Goal: Task Accomplishment & Management: Use online tool/utility

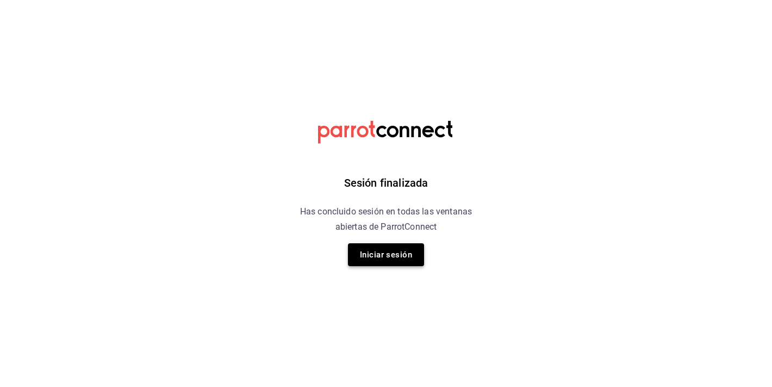
click at [410, 259] on button "Iniciar sesión" at bounding box center [386, 254] width 76 height 23
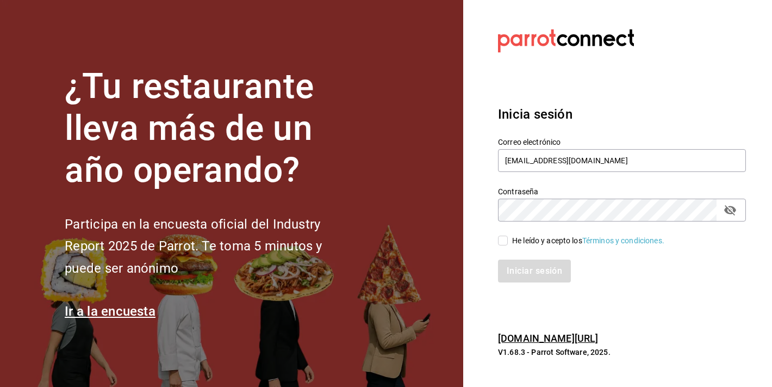
click at [517, 245] on div "He leído y acepto los Términos y condiciones." at bounding box center [588, 240] width 152 height 11
click at [508, 245] on input "He leído y acepto los Términos y condiciones." at bounding box center [503, 240] width 10 height 10
checkbox input "true"
click at [520, 259] on button "Iniciar sesión" at bounding box center [535, 270] width 74 height 23
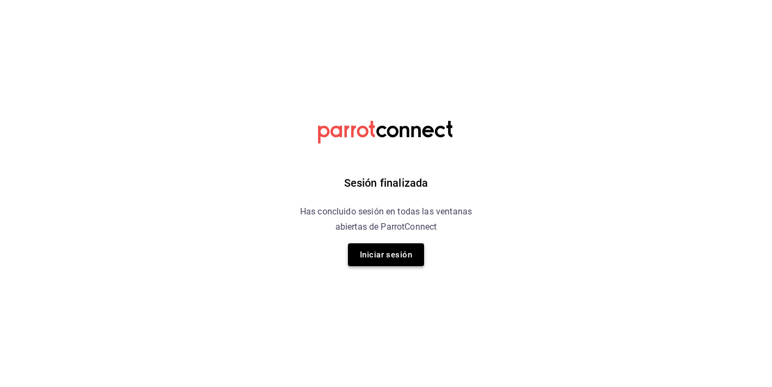
click at [371, 257] on button "Iniciar sesión" at bounding box center [386, 254] width 76 height 23
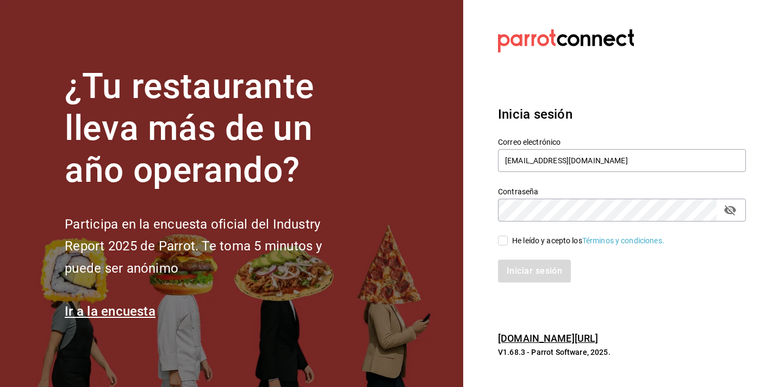
click at [500, 251] on div "Iniciar sesión" at bounding box center [615, 264] width 261 height 36
click at [501, 245] on label "He leído y acepto los Términos y condiciones." at bounding box center [581, 240] width 166 height 11
click at [501, 245] on input "He leído y acepto los Términos y condiciones." at bounding box center [503, 240] width 10 height 10
checkbox input "true"
click at [513, 268] on button "Iniciar sesión" at bounding box center [535, 270] width 74 height 23
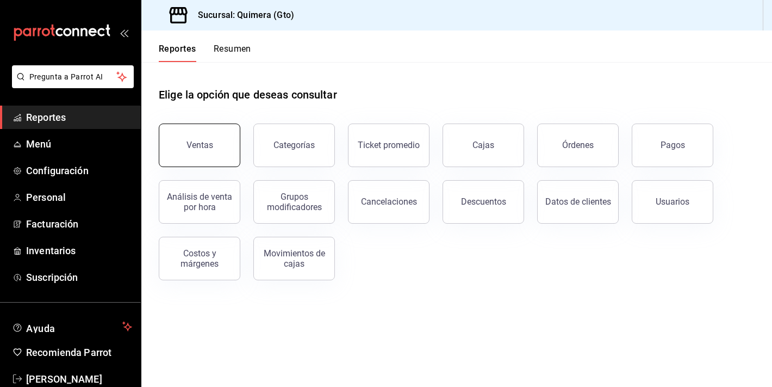
click at [222, 143] on button "Ventas" at bounding box center [200, 145] width 82 height 44
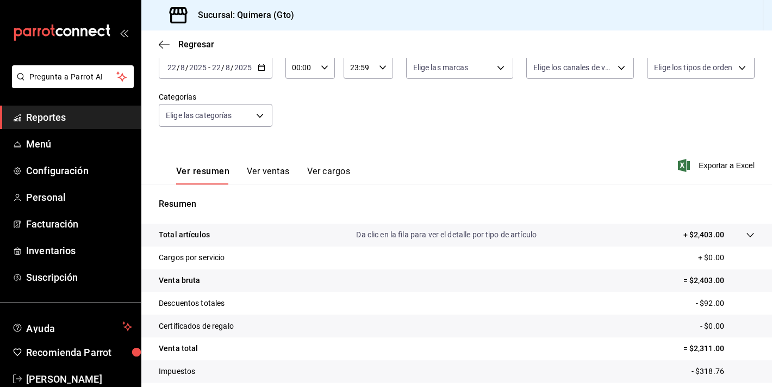
scroll to position [70, 0]
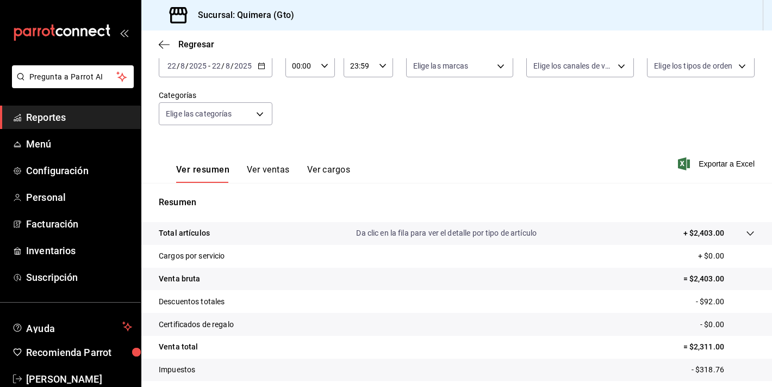
click at [258, 163] on div "Ver resumen Ver ventas Ver cargos" at bounding box center [254, 167] width 191 height 32
click at [262, 170] on button "Ver ventas" at bounding box center [268, 173] width 43 height 18
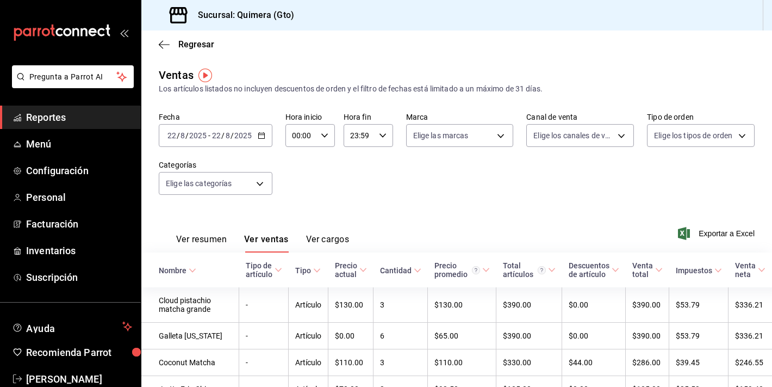
click at [197, 243] on button "Ver resumen" at bounding box center [201, 243] width 51 height 18
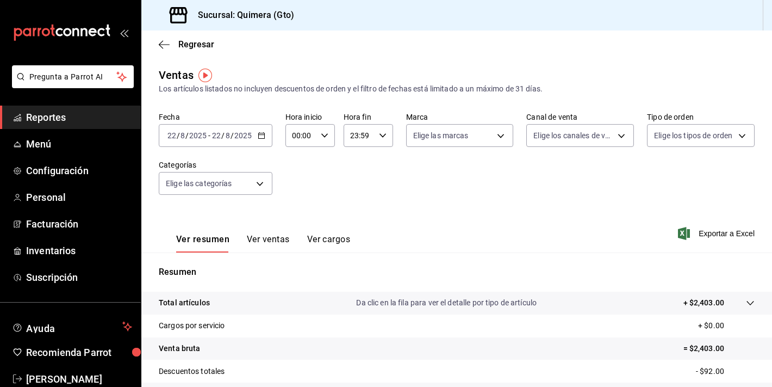
click at [260, 133] on icon "button" at bounding box center [262, 136] width 8 height 8
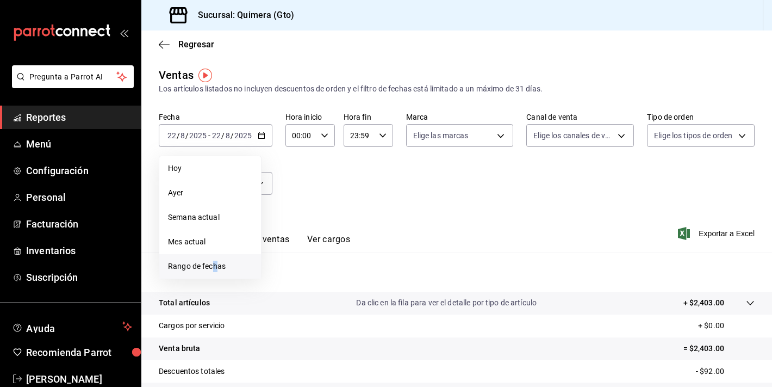
click at [215, 262] on span "Rango de fechas" at bounding box center [210, 265] width 84 height 11
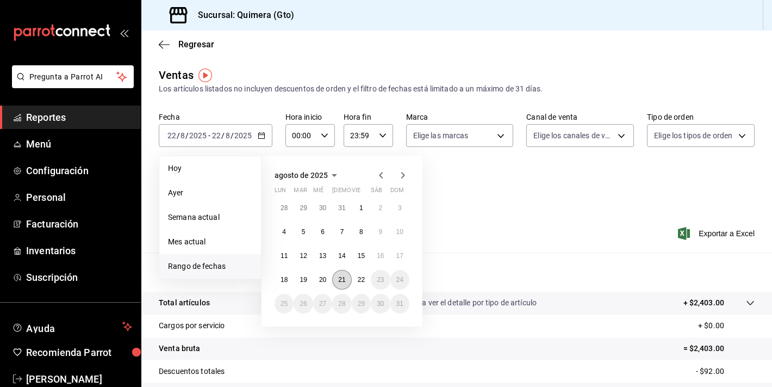
click at [348, 282] on button "21" at bounding box center [341, 280] width 19 height 20
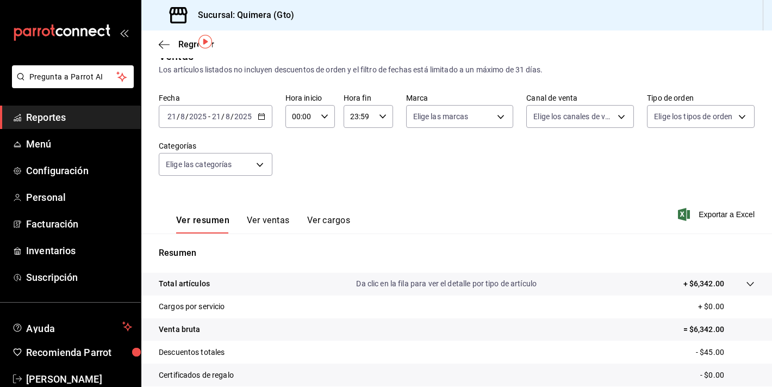
scroll to position [134, 0]
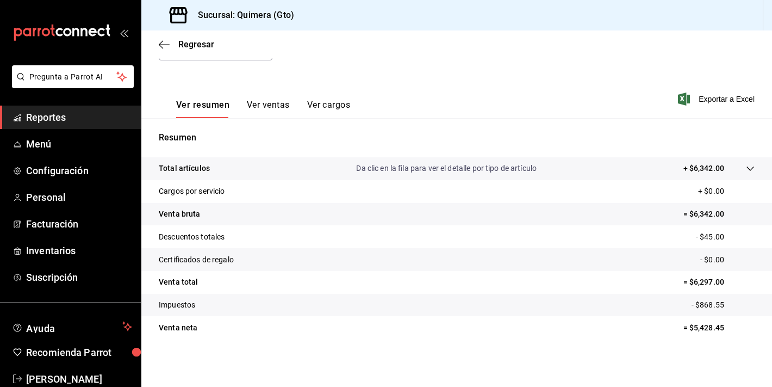
click at [256, 116] on button "Ver ventas" at bounding box center [268, 109] width 43 height 18
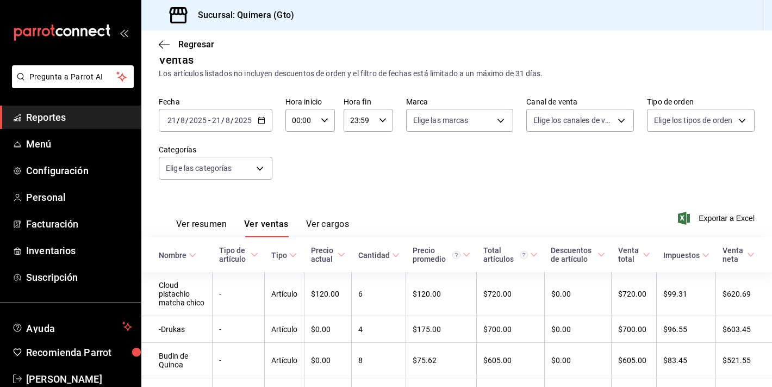
scroll to position [134, 0]
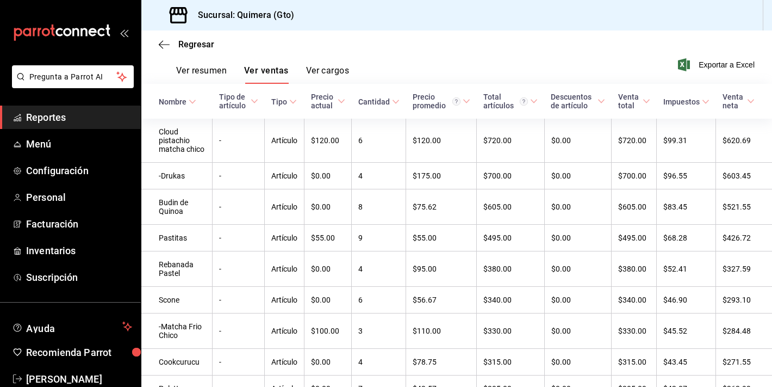
click at [204, 91] on th "Nombre" at bounding box center [176, 101] width 71 height 35
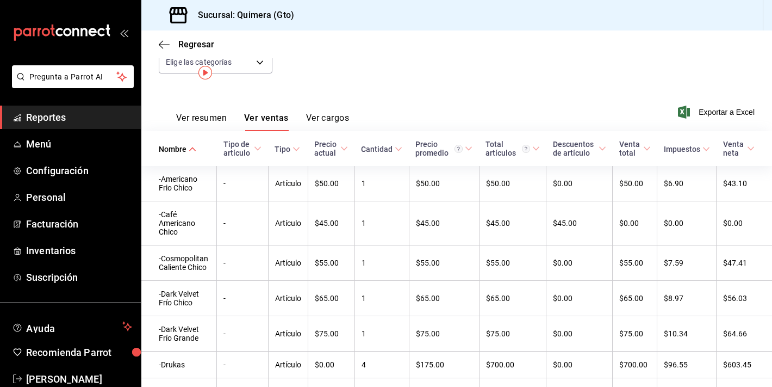
scroll to position [0, 0]
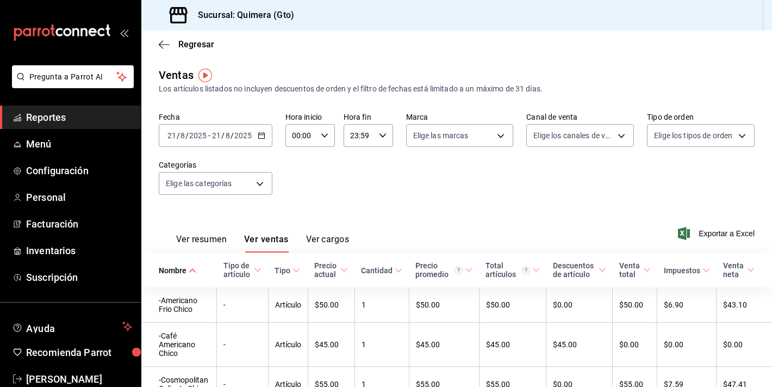
click at [222, 136] on span "/" at bounding box center [222, 135] width 3 height 9
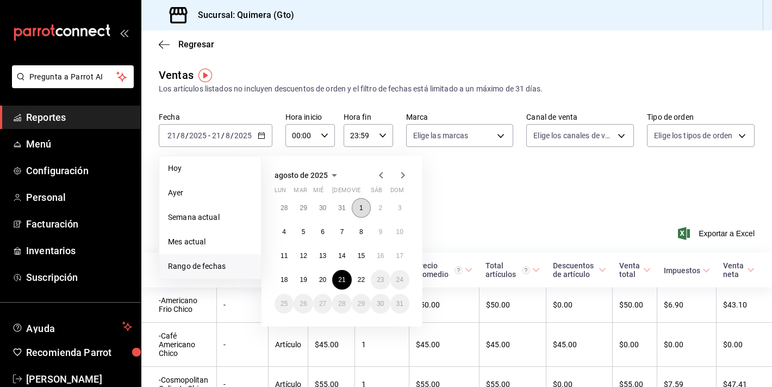
click at [358, 213] on button "1" at bounding box center [361, 208] width 19 height 20
click at [359, 280] on abbr "22" at bounding box center [361, 280] width 7 height 8
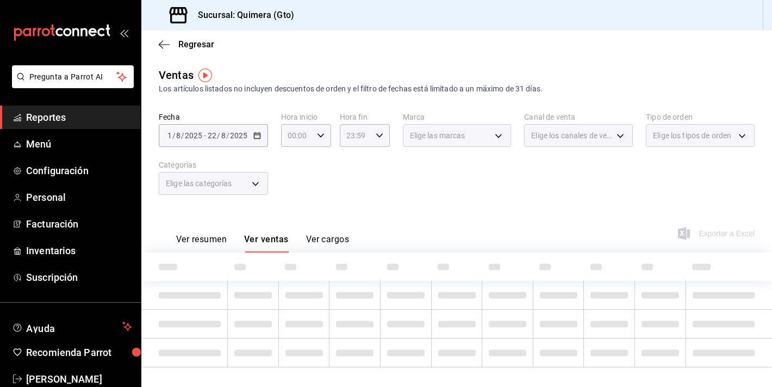
click at [256, 147] on div "Fecha 2025-08-01 1 / 8 / 2025 - 2025-08-22 22 / 8 / 2025 Hora inicio 00:00 Hora…" at bounding box center [457, 160] width 596 height 96
click at [256, 146] on div "2025-08-01 1 / 8 / 2025 - 2025-08-22 22 / 8 / 2025" at bounding box center [213, 135] width 109 height 23
click at [256, 139] on div "2025-08-01 1 / 8 / 2025 - 2025-08-22 22 / 8 / 2025" at bounding box center [213, 135] width 109 height 23
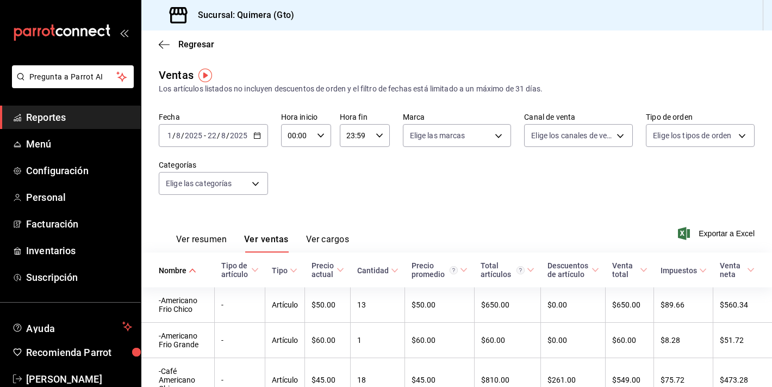
click at [254, 132] on icon "button" at bounding box center [257, 136] width 8 height 8
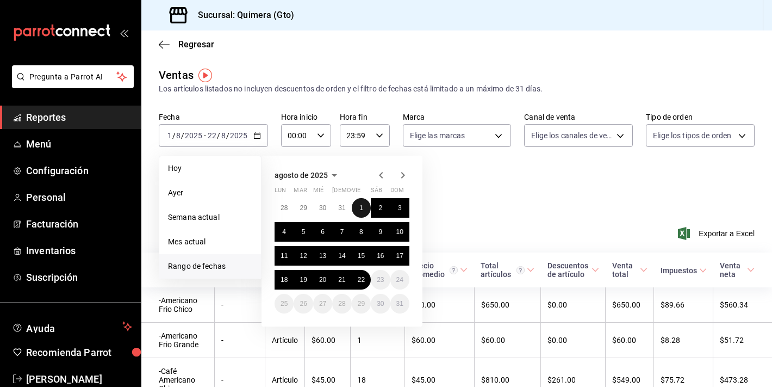
click at [369, 212] on button "1" at bounding box center [361, 208] width 19 height 20
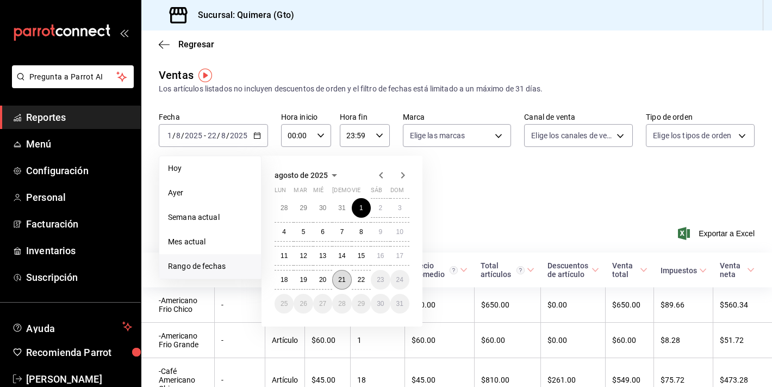
click at [341, 283] on button "21" at bounding box center [341, 280] width 19 height 20
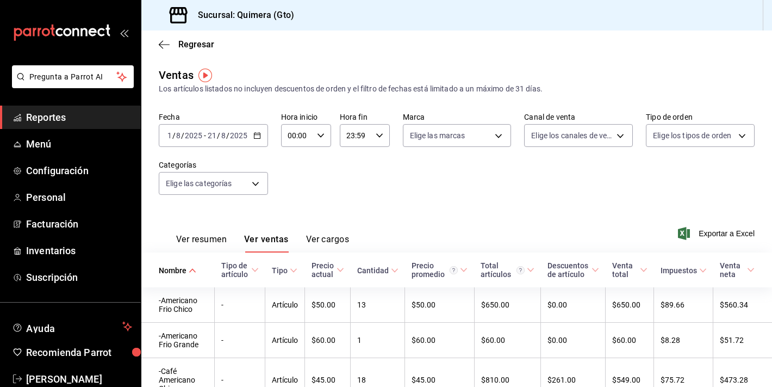
click at [203, 249] on button "Ver resumen" at bounding box center [201, 243] width 51 height 18
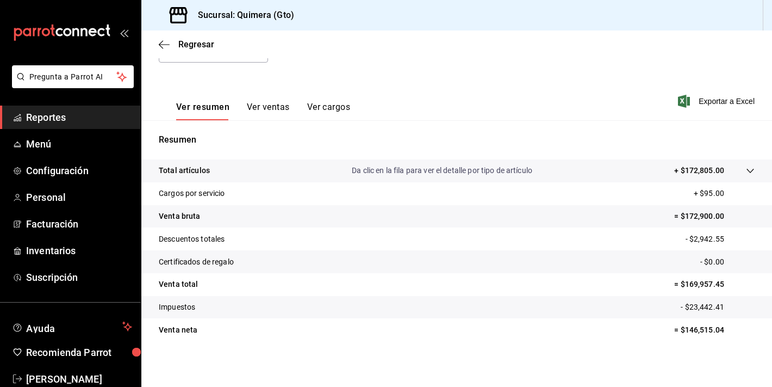
scroll to position [134, 0]
